Goal: Task Accomplishment & Management: Manage account settings

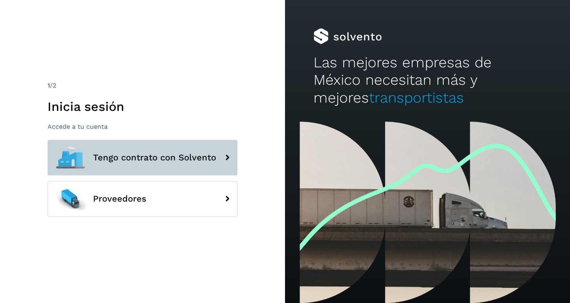
click at [181, 161] on span "Tengo contrato con Solvento" at bounding box center [154, 158] width 123 height 10
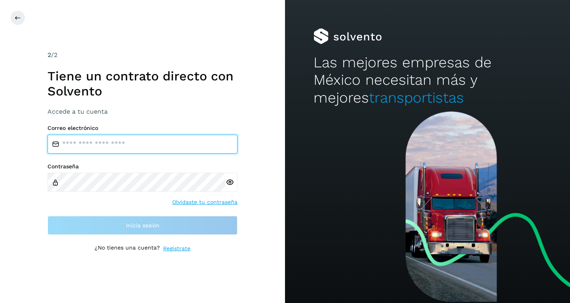
type input "**********"
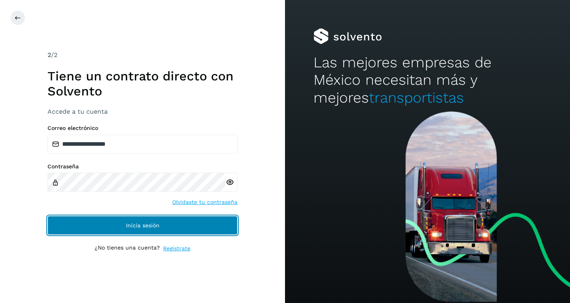
click at [115, 222] on button "Inicia sesión" at bounding box center [143, 225] width 190 height 19
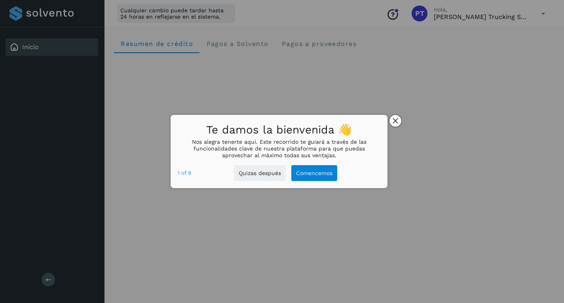
click at [397, 121] on icon "close," at bounding box center [396, 121] width 6 height 6
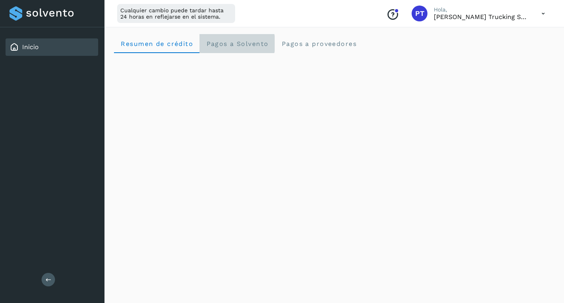
click at [253, 46] on span "Pagos a Solvento" at bounding box center [237, 44] width 63 height 8
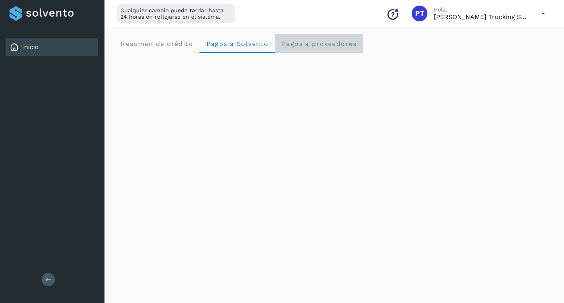
click at [325, 46] on span "Pagos a proveedores" at bounding box center [319, 44] width 76 height 8
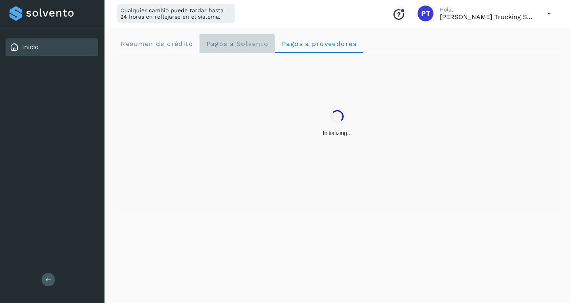
click at [243, 49] on Solvento "Pagos a Solvento" at bounding box center [237, 43] width 75 height 19
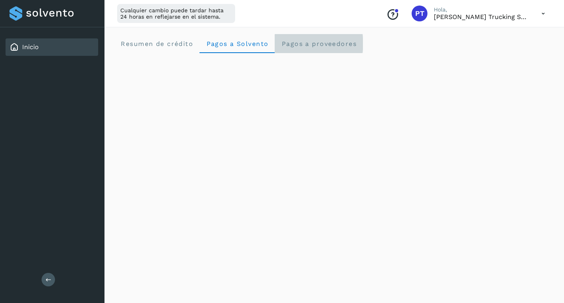
click at [335, 43] on span "Pagos a proveedores" at bounding box center [319, 44] width 76 height 8
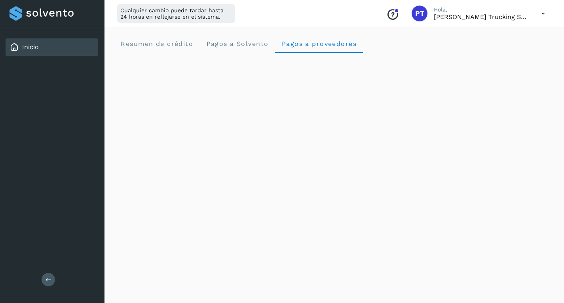
click at [299, 19] on div "Cualquier cambio puede tardar hasta 24 horas en reflejarse en el sistema. Conoc…" at bounding box center [335, 13] width 460 height 27
click at [389, 43] on div "Resumen de crédito Pagos a Solvento Pagos a proveedores" at bounding box center [334, 43] width 441 height 19
click at [171, 44] on span "Resumen de crédito" at bounding box center [156, 44] width 73 height 8
